Goal: Task Accomplishment & Management: Complete application form

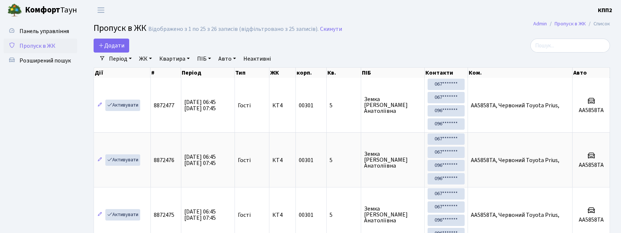
select select "25"
click at [128, 41] on link "Додати" at bounding box center [112, 46] width 36 height 14
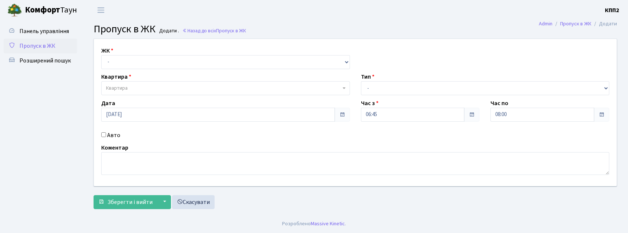
click at [124, 69] on div "ЖК - КТ, вул. Регенераторна, 4 КТ2, просп. [STREET_ADDRESS] [STREET_ADDRESS] [P…" at bounding box center [355, 112] width 534 height 147
click at [128, 62] on select "- КТ, вул. Регенераторна, 4 КТ2, просп. Соборності, 17 КТ3, вул. Березнева, 16 …" at bounding box center [225, 62] width 249 height 14
select select "271"
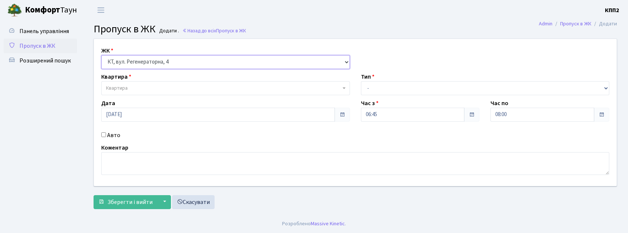
click at [101, 55] on select "- КТ, вул. Регенераторна, 4 КТ2, просп. Соборності, 17 КТ3, вул. Березнева, 16 …" at bounding box center [225, 62] width 249 height 14
select select
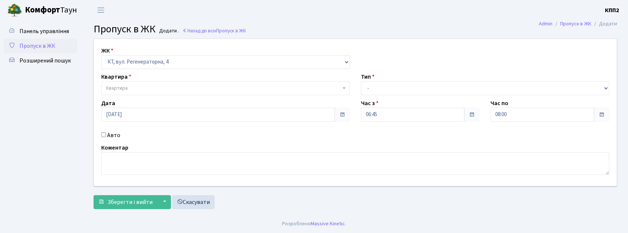
click at [137, 88] on span "Квартира" at bounding box center [223, 87] width 235 height 7
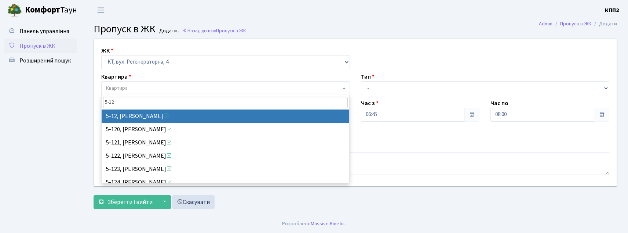
type input "5-12"
select select "2504"
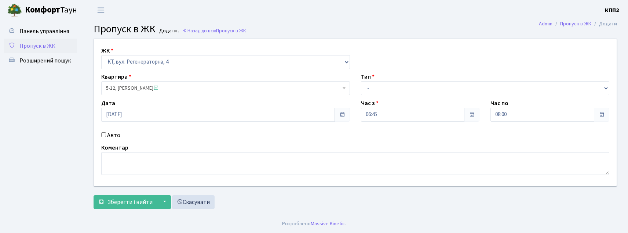
click at [103, 134] on input "Авто" at bounding box center [103, 134] width 5 height 5
checkbox input "true"
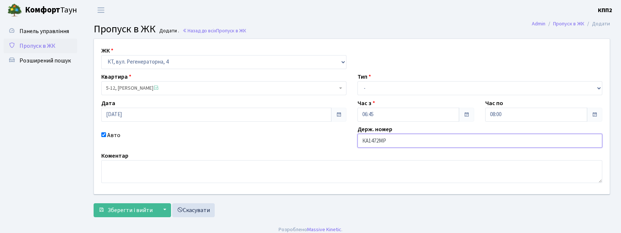
type input "КА1472МР"
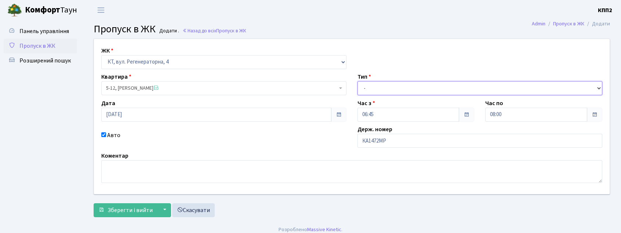
click at [374, 91] on select "- Доставка Таксі Гості Сервіс" at bounding box center [479, 88] width 245 height 14
select select "2"
click at [357, 81] on select "- Доставка Таксі Гості Сервіс" at bounding box center [479, 88] width 245 height 14
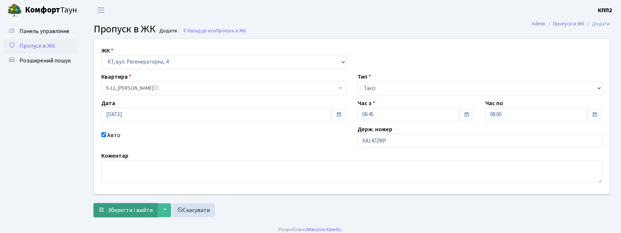
click at [152, 206] on button "Зберегти і вийти" at bounding box center [126, 210] width 64 height 14
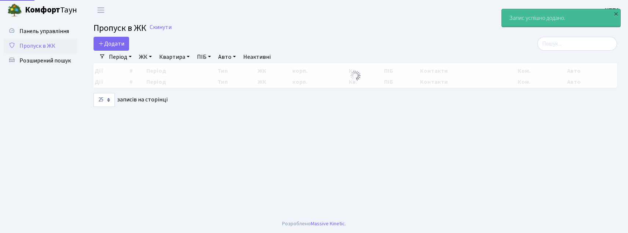
select select "25"
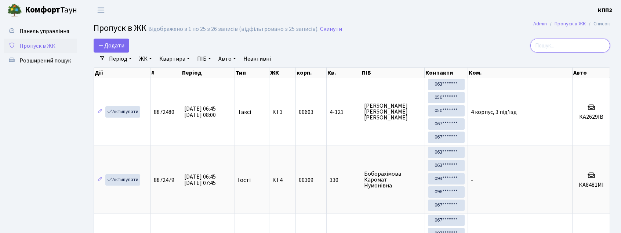
click at [571, 48] on input "search" at bounding box center [570, 46] width 80 height 14
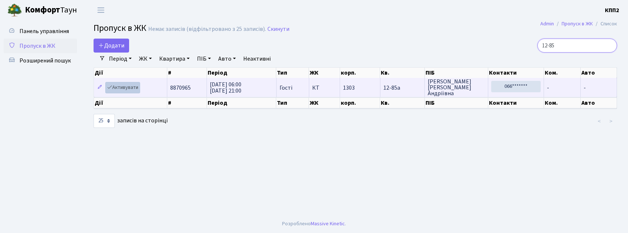
type input "12-85"
click at [132, 85] on link "Активувати" at bounding box center [122, 87] width 35 height 11
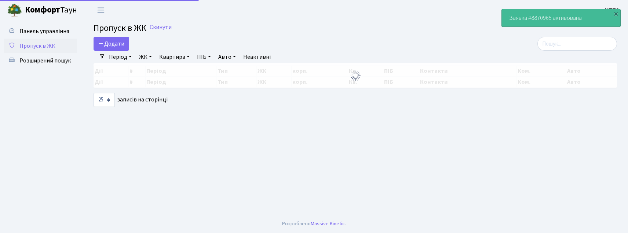
select select "25"
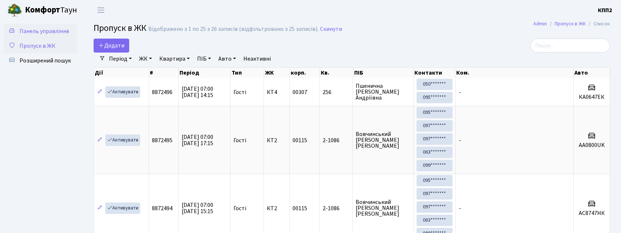
click at [22, 34] on span "Панель управління" at bounding box center [44, 31] width 50 height 8
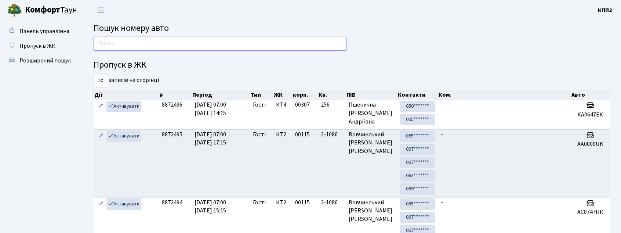
click at [105, 44] on input "text" at bounding box center [220, 44] width 253 height 14
click at [49, 42] on span "Пропуск в ЖК" at bounding box center [37, 46] width 36 height 8
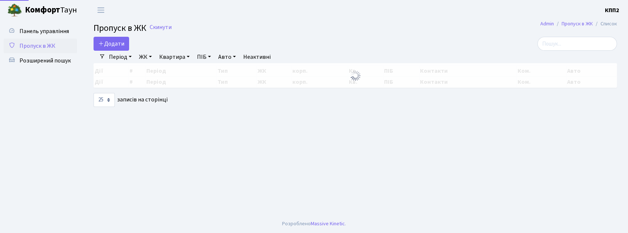
select select "25"
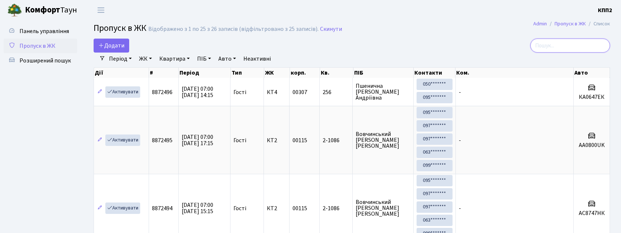
click at [597, 46] on input "search" at bounding box center [570, 46] width 80 height 14
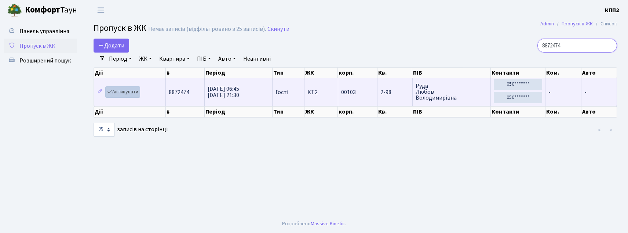
type input "8872474"
click at [130, 94] on link "Активувати" at bounding box center [122, 91] width 35 height 11
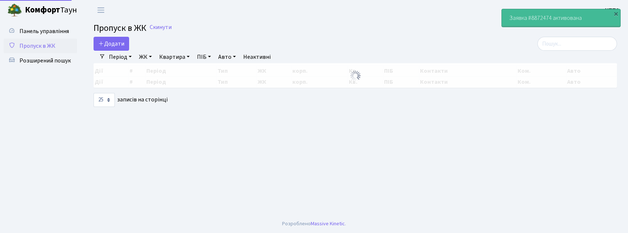
select select "25"
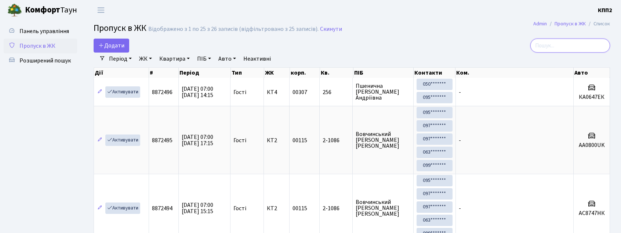
click at [561, 41] on input "search" at bounding box center [570, 46] width 80 height 14
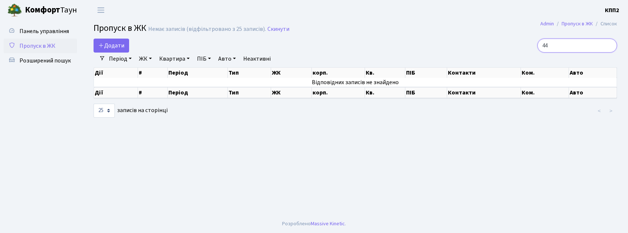
type input "4"
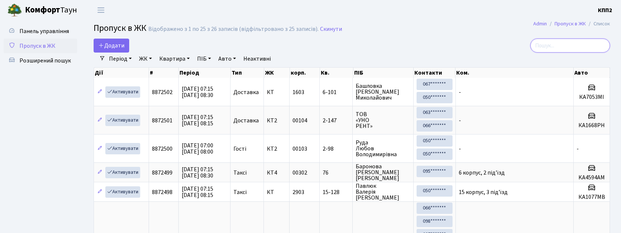
click at [570, 46] on input "search" at bounding box center [570, 46] width 80 height 14
click at [543, 45] on input "search" at bounding box center [570, 46] width 80 height 14
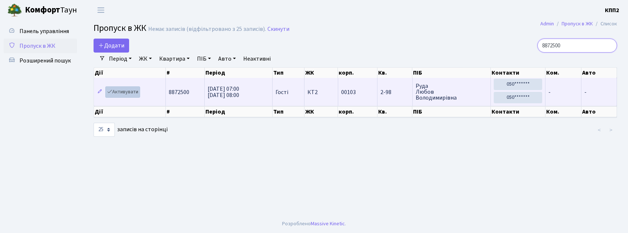
type input "8872500"
click at [124, 90] on link "Активувати" at bounding box center [122, 91] width 35 height 11
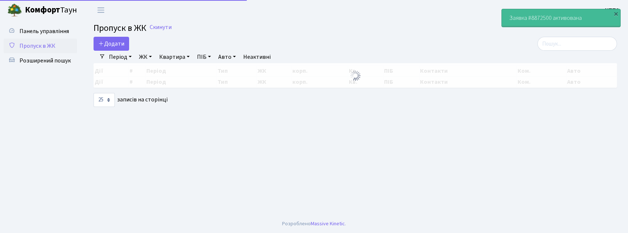
select select "25"
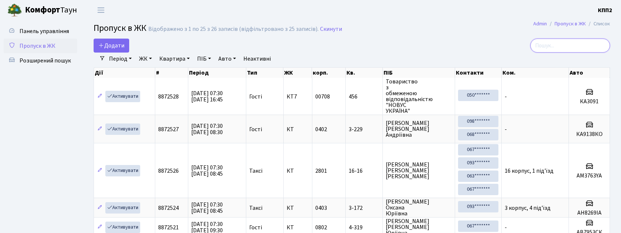
click at [558, 44] on input "search" at bounding box center [570, 46] width 80 height 14
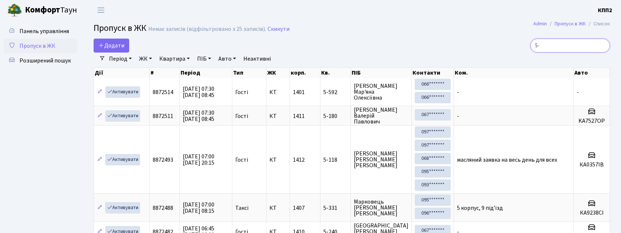
type input "5"
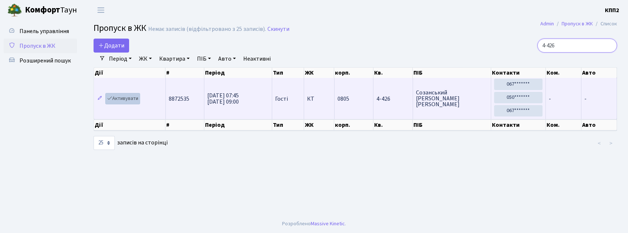
type input "4-426"
click at [129, 100] on link "Активувати" at bounding box center [122, 98] width 35 height 11
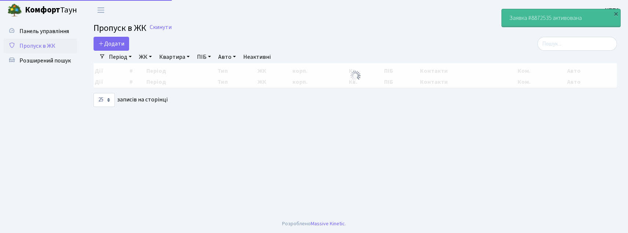
select select "25"
click at [568, 44] on input "search" at bounding box center [578, 44] width 80 height 14
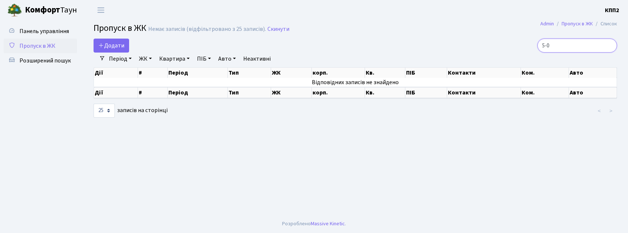
click at [575, 48] on input "5-0" at bounding box center [578, 46] width 80 height 14
type input "5"
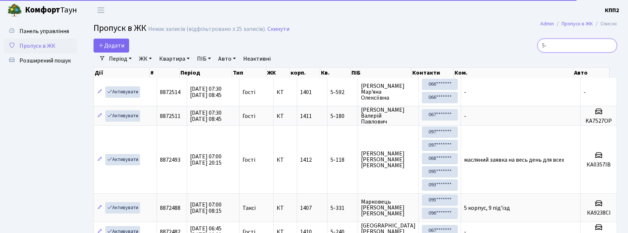
type input "5"
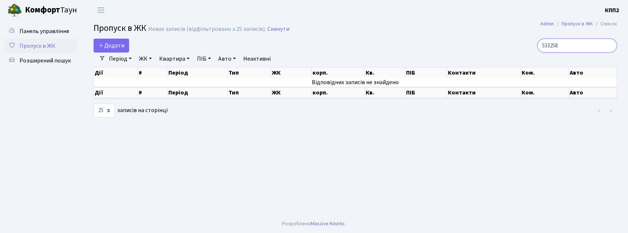
type input "5332585"
click at [573, 46] on input "5332585" at bounding box center [578, 46] width 80 height 14
click at [610, 47] on input "5332585" at bounding box center [578, 46] width 80 height 14
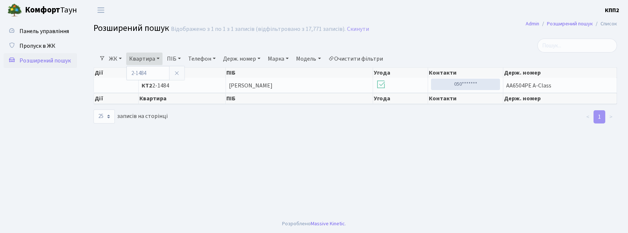
select select "25"
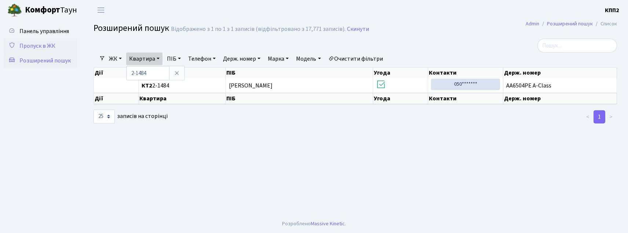
click at [55, 40] on link "Пропуск в ЖК" at bounding box center [40, 46] width 73 height 15
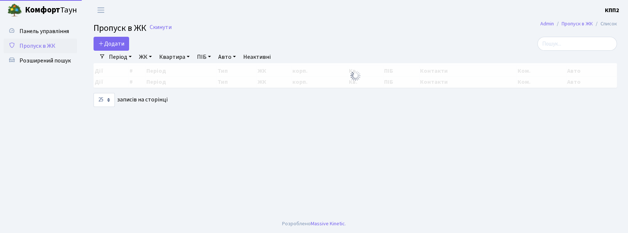
select select "25"
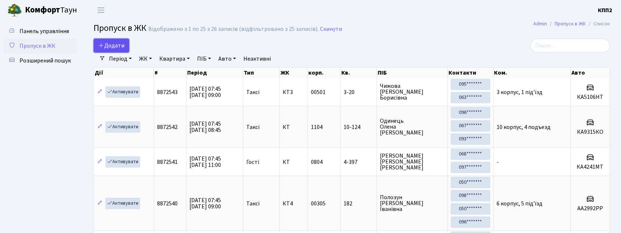
click at [115, 48] on span "Додати" at bounding box center [111, 45] width 26 height 8
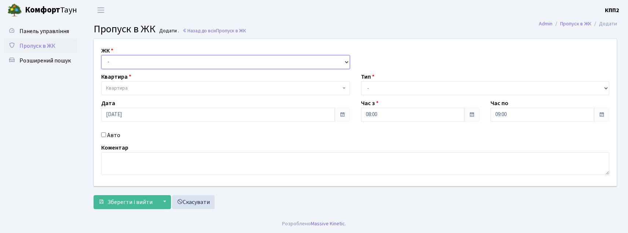
drag, startPoint x: 158, startPoint y: 61, endPoint x: 164, endPoint y: 68, distance: 9.1
click at [158, 61] on select "- КТ, вул. Регенераторна, 4 КТ2, просп. Соборності, 17 КТ3, вул. Березнева, 16 …" at bounding box center [225, 62] width 249 height 14
select select "271"
click at [101, 55] on select "- КТ, вул. Регенераторна, 4 КТ2, просп. Соборності, 17 КТ3, вул. Березнева, 16 …" at bounding box center [225, 62] width 249 height 14
select select
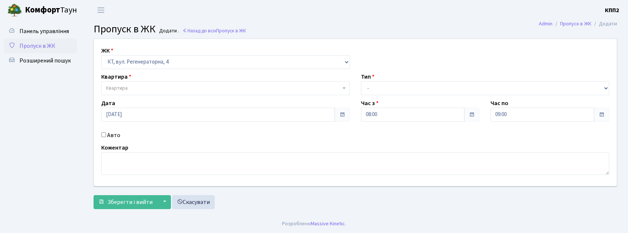
click at [106, 132] on div "Авто" at bounding box center [226, 135] width 260 height 9
click at [110, 135] on label "Авто" at bounding box center [113, 135] width 13 height 9
click at [106, 135] on input "Авто" at bounding box center [103, 134] width 5 height 5
checkbox input "true"
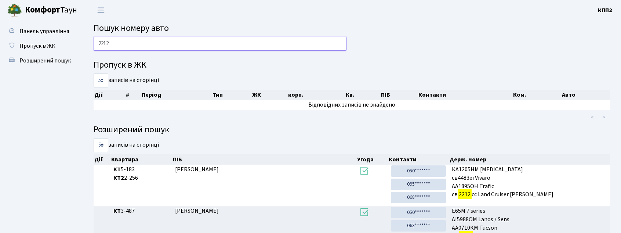
click at [186, 43] on input "2212" at bounding box center [220, 44] width 253 height 14
type input "2"
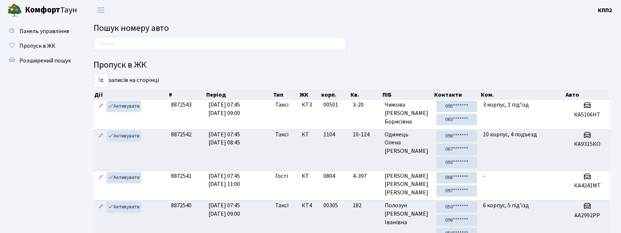
click at [123, 37] on input "text" at bounding box center [220, 44] width 253 height 14
